Goal: Task Accomplishment & Management: Complete application form

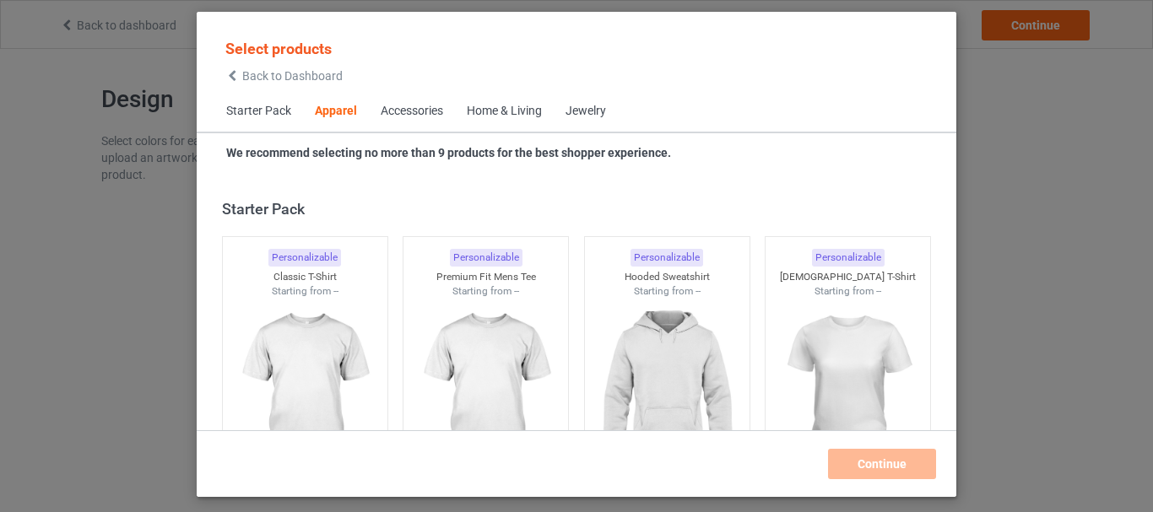
scroll to position [629, 0]
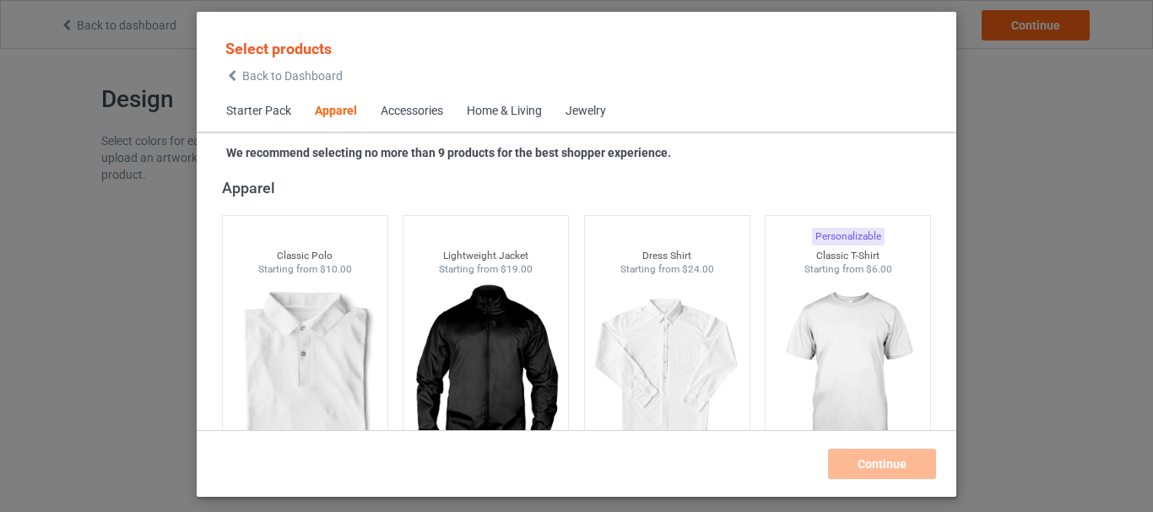
click at [234, 74] on icon at bounding box center [232, 76] width 14 height 12
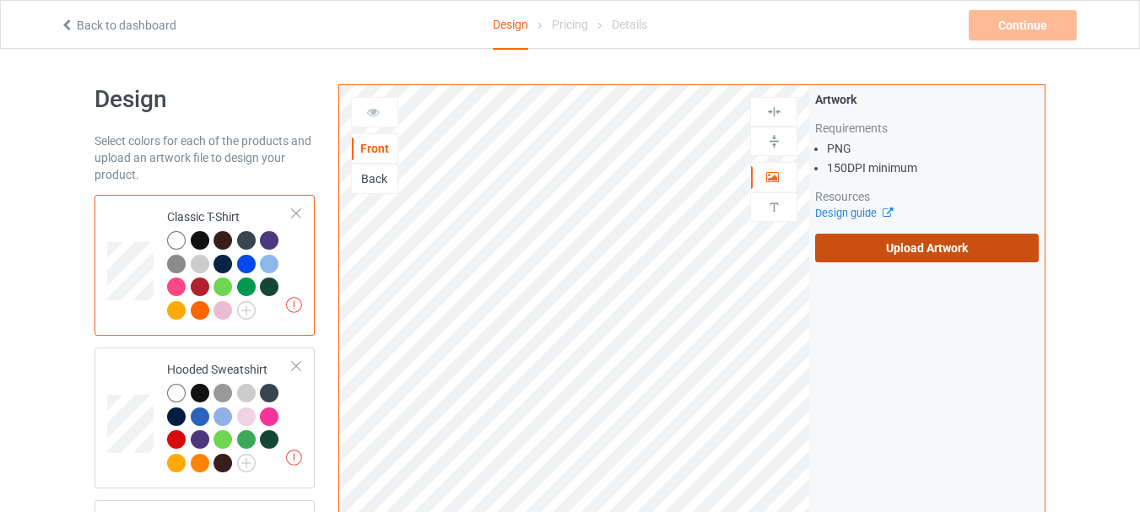
click at [913, 249] on label "Upload Artwork" at bounding box center [927, 248] width 224 height 29
click at [0, 0] on input "Upload Artwork" at bounding box center [0, 0] width 0 height 0
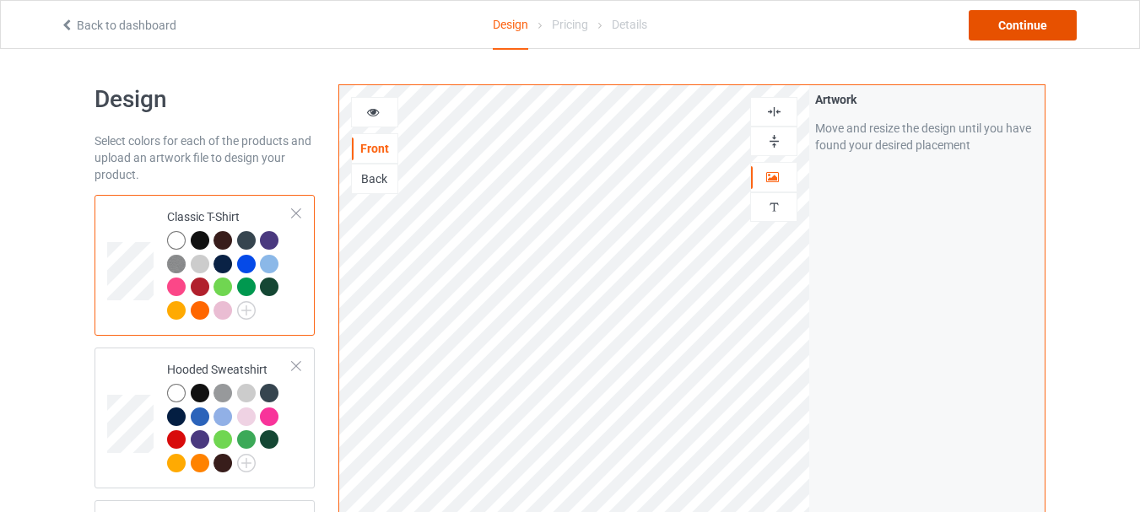
click at [999, 25] on div "Continue" at bounding box center [1023, 25] width 108 height 30
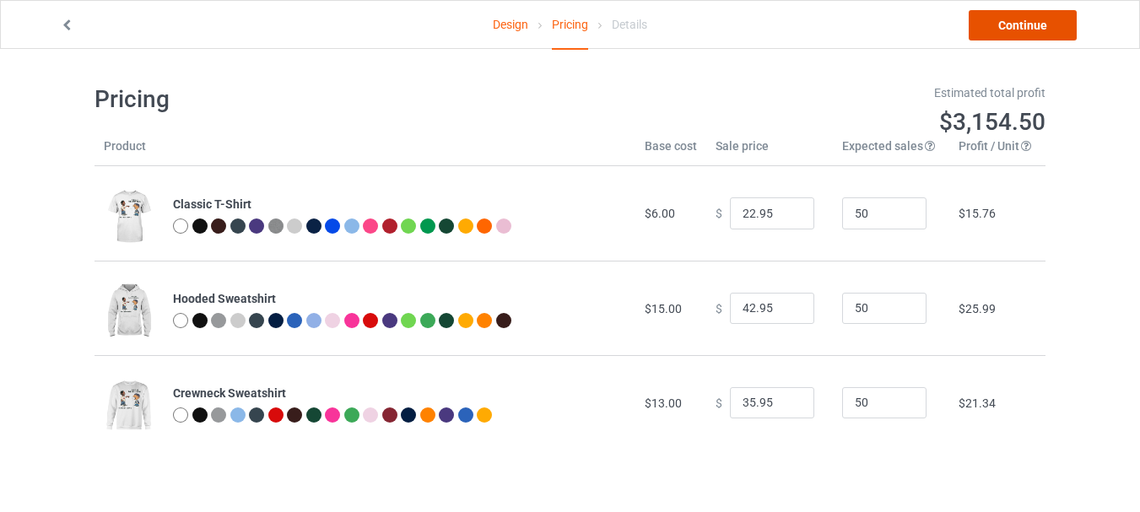
click at [1000, 19] on link "Continue" at bounding box center [1023, 25] width 108 height 30
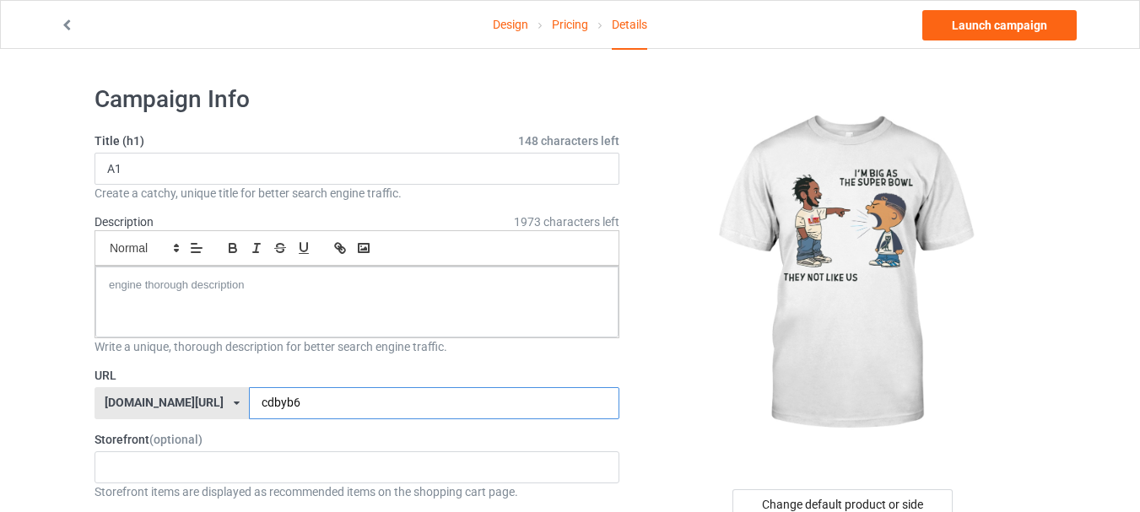
click at [375, 398] on input "cdbyb6" at bounding box center [434, 403] width 370 height 32
type input "cdbyb6mm"
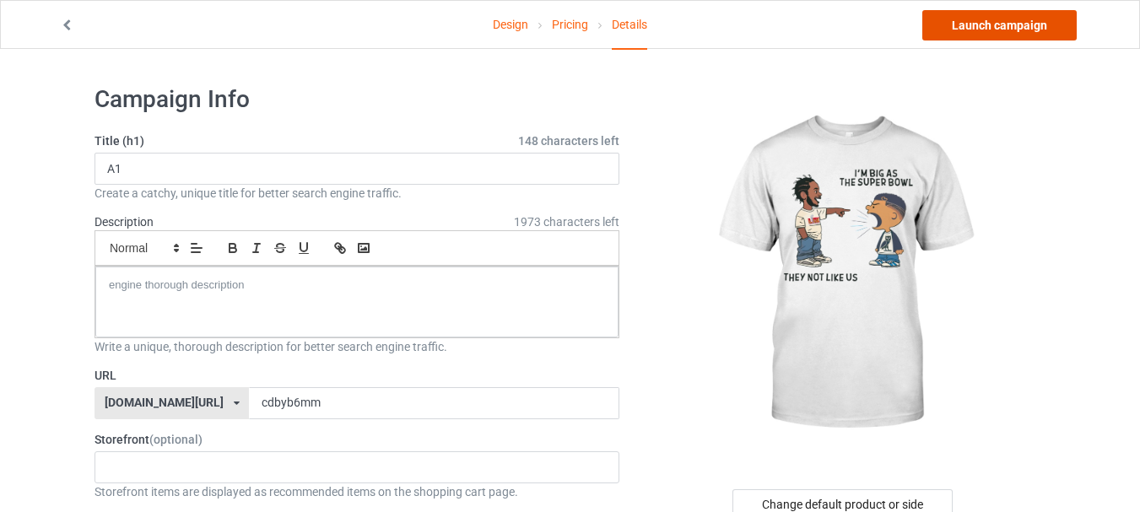
click at [1010, 27] on link "Launch campaign" at bounding box center [1000, 25] width 154 height 30
